Goal: Check status: Check status

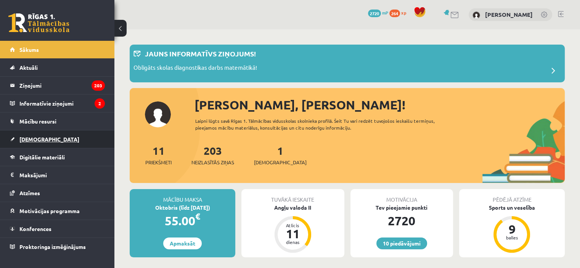
click at [50, 138] on link "[DEMOGRAPHIC_DATA]" at bounding box center [57, 139] width 95 height 18
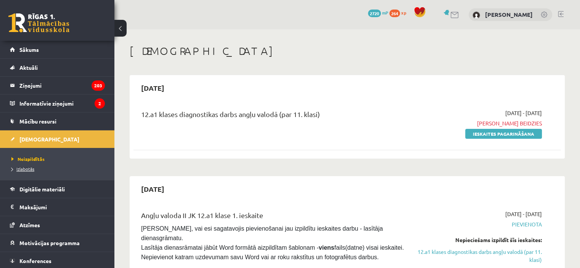
click at [27, 172] on link "Izlabotās" at bounding box center [58, 168] width 95 height 7
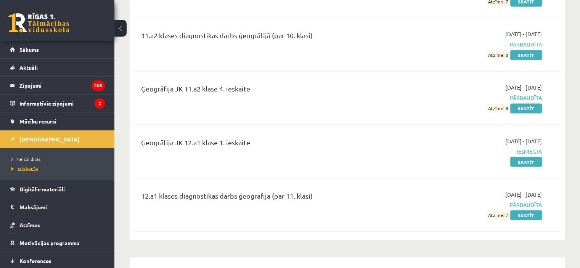
scroll to position [1352, 0]
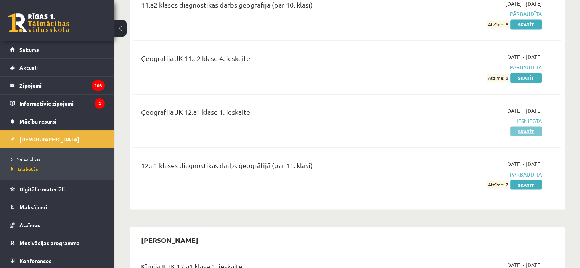
click at [519, 126] on link "Skatīt" at bounding box center [526, 131] width 32 height 10
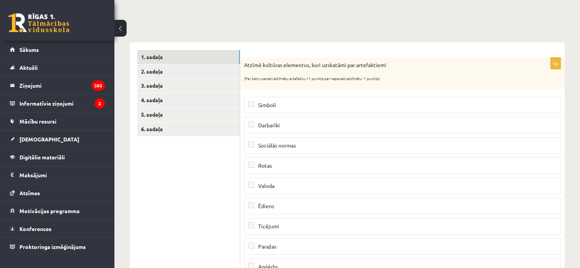
scroll to position [10, 0]
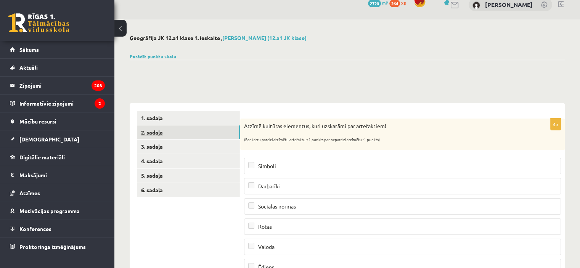
click at [186, 133] on link "2. sadaļa" at bounding box center [188, 132] width 103 height 14
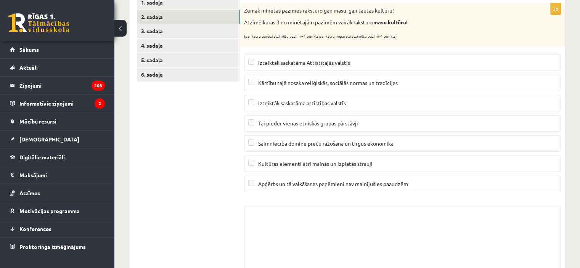
scroll to position [132, 0]
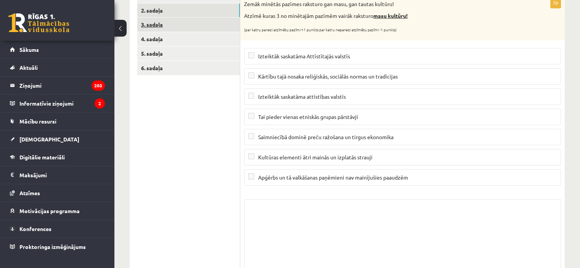
click at [206, 26] on link "3. sadaļa" at bounding box center [188, 25] width 103 height 14
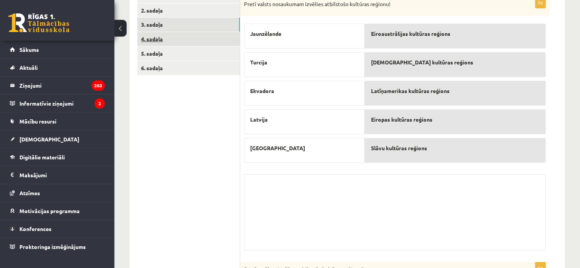
click at [206, 34] on link "4. sadaļa" at bounding box center [188, 39] width 103 height 14
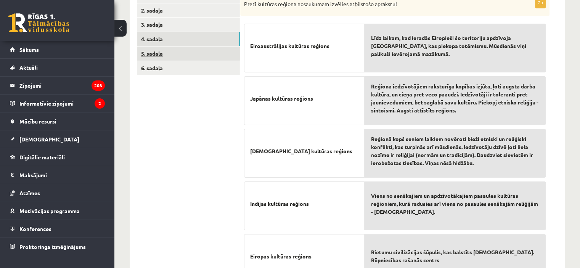
click at [206, 48] on link "5. sadaļa" at bounding box center [188, 54] width 103 height 14
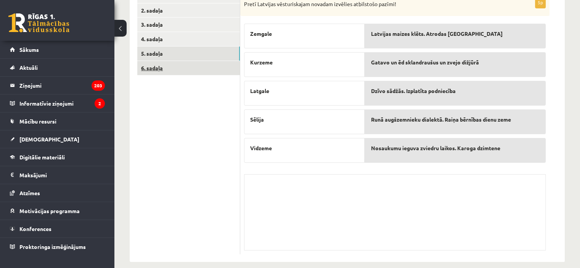
click at [206, 64] on link "6. sadaļa" at bounding box center [188, 68] width 103 height 14
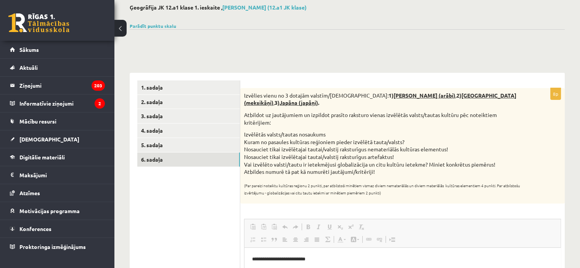
scroll to position [0, 0]
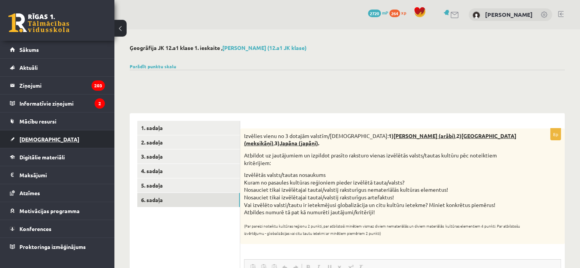
click at [55, 132] on link "[DEMOGRAPHIC_DATA]" at bounding box center [57, 139] width 95 height 18
